Goal: Transaction & Acquisition: Purchase product/service

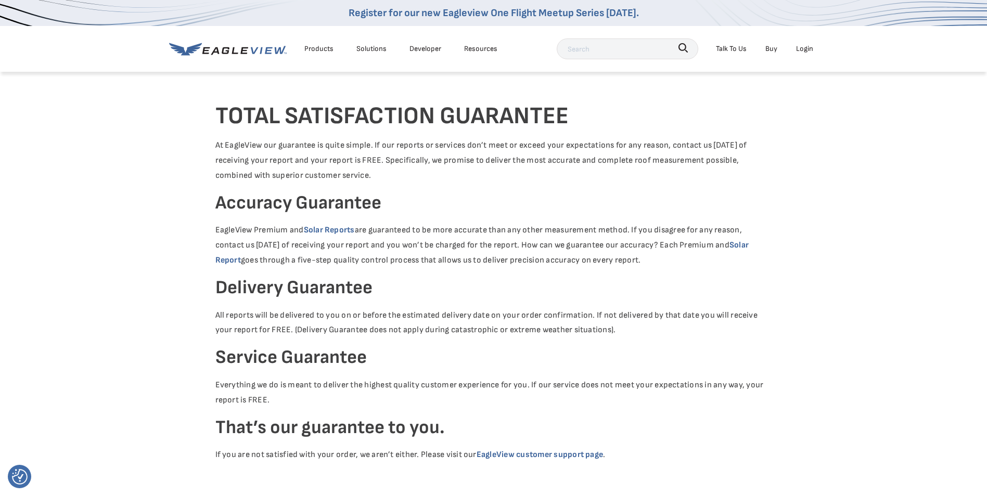
click at [505, 95] on div at bounding box center [493, 86] width 557 height 31
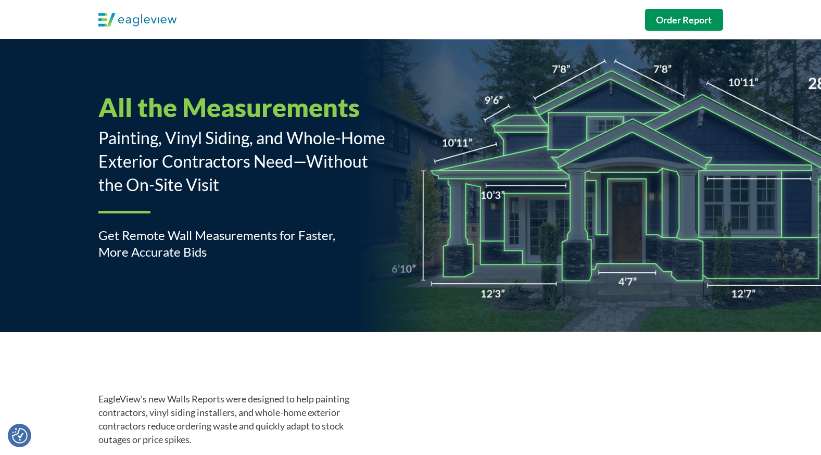
click at [679, 20] on strong "Order Report" at bounding box center [684, 19] width 56 height 11
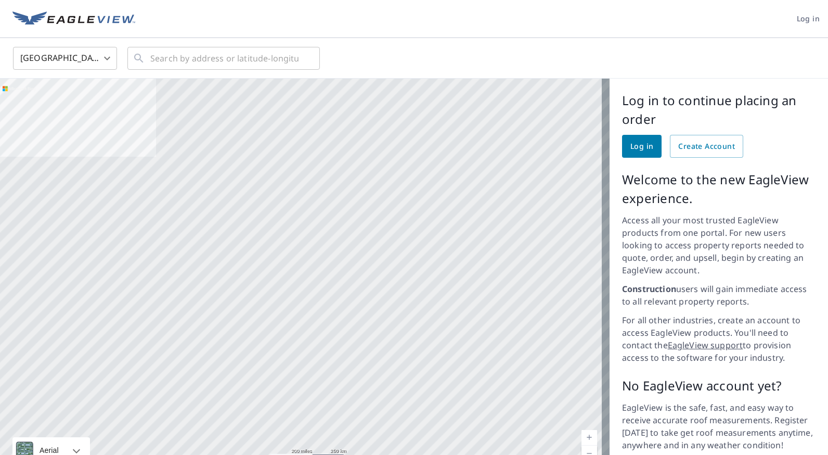
click at [638, 58] on div "United States US ​ ​" at bounding box center [410, 58] width 811 height 24
drag, startPoint x: 49, startPoint y: 0, endPoint x: 151, endPoint y: 21, distance: 104.2
click at [151, 21] on header "Log in" at bounding box center [414, 19] width 828 height 38
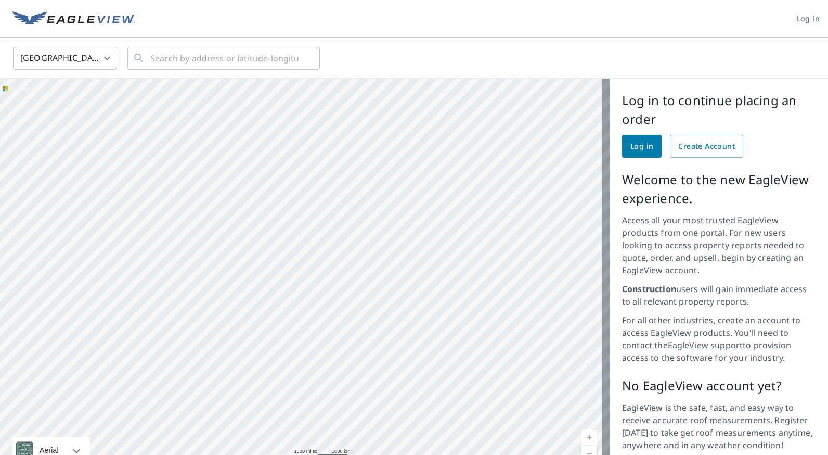
click at [638, 25] on header "Log in" at bounding box center [414, 19] width 828 height 38
click at [230, 30] on header "Log in" at bounding box center [414, 19] width 828 height 38
click at [239, 20] on header "Log in" at bounding box center [414, 19] width 828 height 38
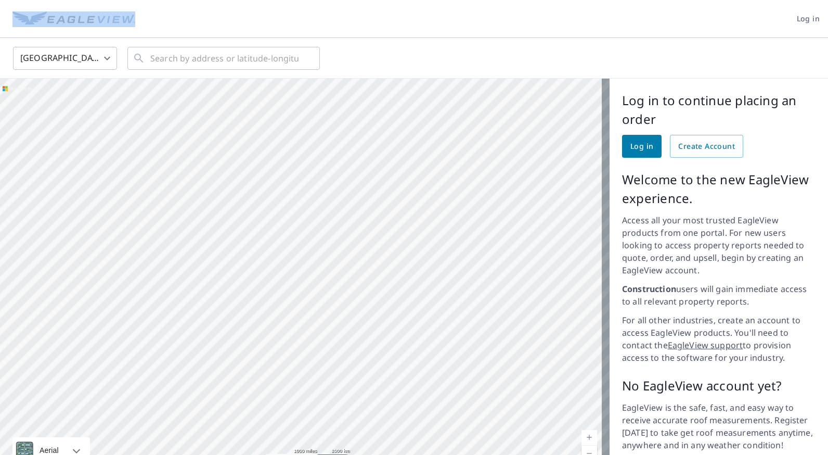
click at [239, 20] on header "Log in" at bounding box center [414, 19] width 828 height 38
click at [374, 18] on header "Log in" at bounding box center [414, 19] width 828 height 38
click at [387, 52] on div "United States US ​ ​" at bounding box center [410, 58] width 811 height 24
